Goal: Transaction & Acquisition: Obtain resource

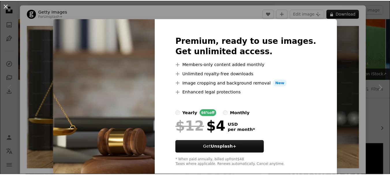
scroll to position [87, 0]
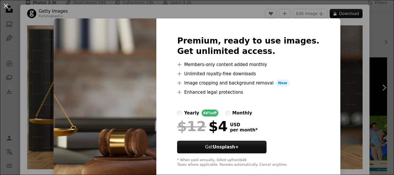
click at [358, 40] on div "An X shape Premium, ready to use images. Get unlimited access. A plus sign Memb…" at bounding box center [197, 87] width 394 height 175
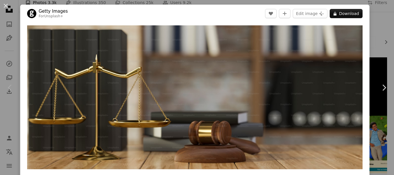
click at [375, 40] on div "An X shape Chevron left Chevron right Getty Images For Unsplash+ A heart A plus…" at bounding box center [197, 87] width 394 height 175
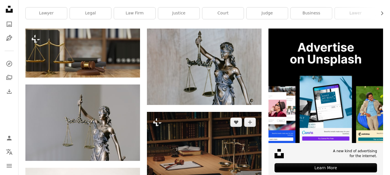
scroll to position [144, 0]
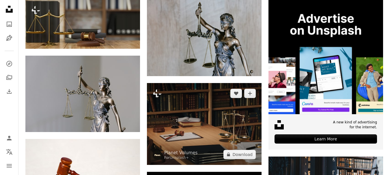
click at [208, 116] on img at bounding box center [204, 124] width 114 height 82
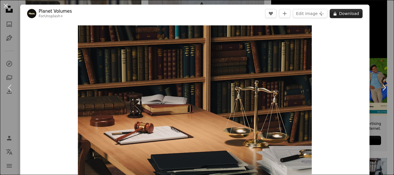
click at [335, 17] on button "A lock Download" at bounding box center [346, 13] width 33 height 9
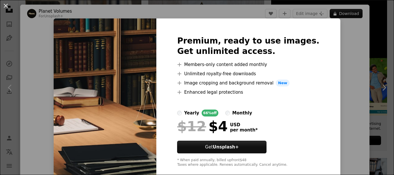
click at [350, 36] on div "An X shape Premium, ready to use images. Get unlimited access. A plus sign Memb…" at bounding box center [197, 87] width 394 height 175
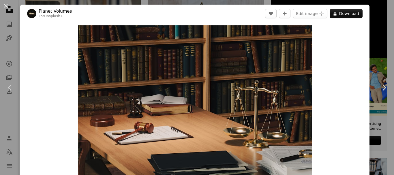
click at [368, 22] on div "An X shape Chevron left Chevron right Planet Volumes For Unsplash+ A heart A pl…" at bounding box center [197, 87] width 394 height 175
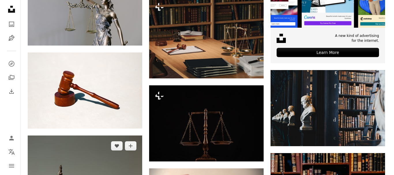
scroll to position [260, 0]
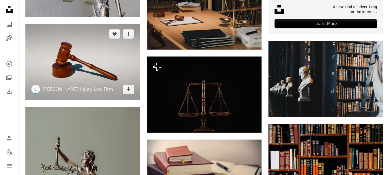
click at [96, 79] on img at bounding box center [82, 62] width 114 height 76
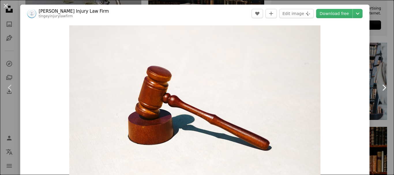
click at [382, 86] on icon "Chevron right" at bounding box center [383, 87] width 9 height 9
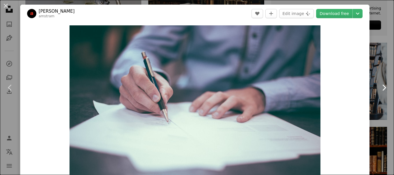
click at [379, 87] on icon "Chevron right" at bounding box center [383, 87] width 9 height 9
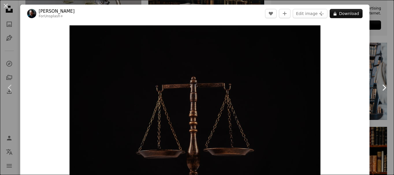
click at [374, 85] on link "Chevron right" at bounding box center [384, 87] width 20 height 55
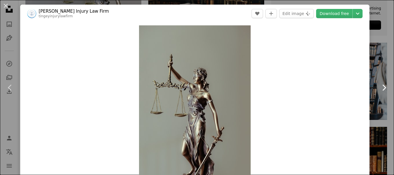
click at [379, 84] on icon "Chevron right" at bounding box center [383, 87] width 9 height 9
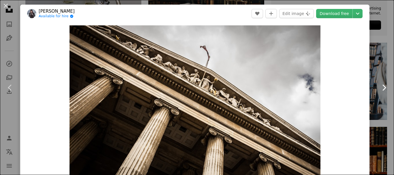
click at [380, 84] on icon "Chevron right" at bounding box center [383, 87] width 9 height 9
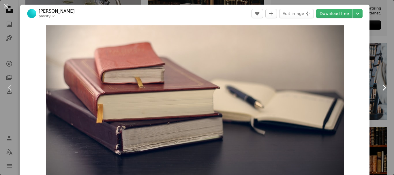
drag, startPoint x: 380, startPoint y: 84, endPoint x: 378, endPoint y: 87, distance: 3.1
click at [380, 85] on icon "Chevron right" at bounding box center [383, 87] width 9 height 9
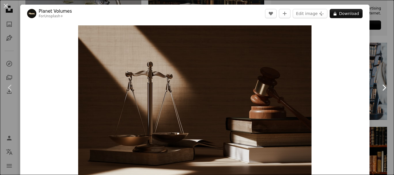
click at [380, 83] on icon "Chevron right" at bounding box center [383, 87] width 9 height 9
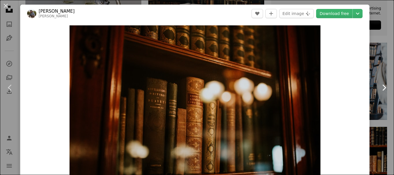
click at [380, 82] on link "Chevron right" at bounding box center [384, 87] width 20 height 55
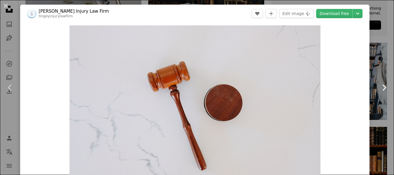
click at [380, 82] on link "Chevron right" at bounding box center [384, 87] width 20 height 55
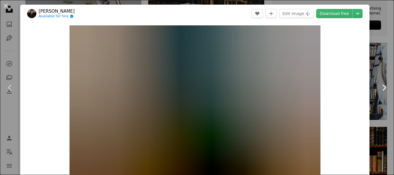
click at [379, 82] on link "Chevron right" at bounding box center [384, 87] width 20 height 55
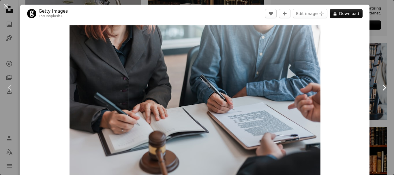
click at [379, 82] on link "Chevron right" at bounding box center [384, 87] width 20 height 55
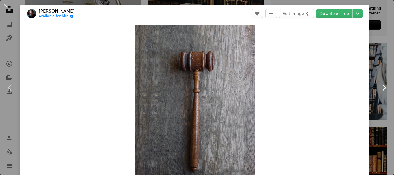
click at [379, 82] on link "Chevron right" at bounding box center [384, 87] width 20 height 55
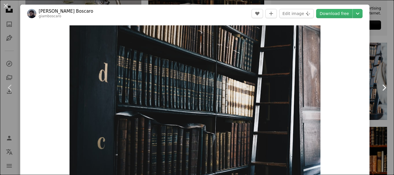
click at [379, 82] on link "Chevron right" at bounding box center [384, 87] width 20 height 55
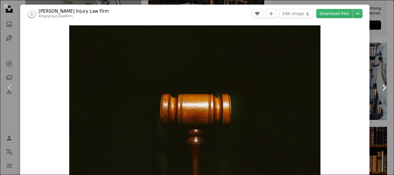
click at [379, 82] on link "Chevron right" at bounding box center [384, 87] width 20 height 55
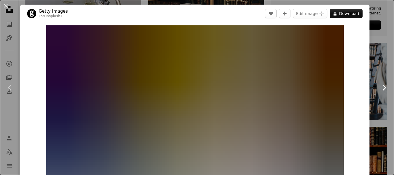
click at [374, 62] on link "Chevron right" at bounding box center [384, 87] width 20 height 55
